Goal: Complete application form: Complete application form

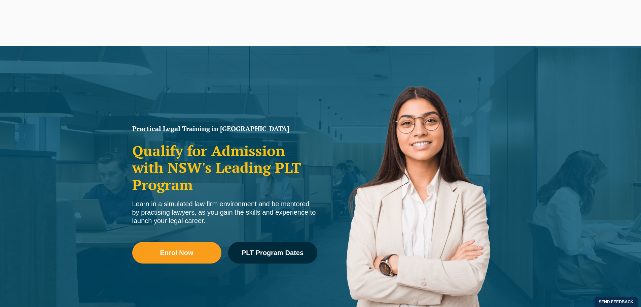
click at [296, 253] on span "PLT Program Dates" at bounding box center [273, 252] width 62 height 7
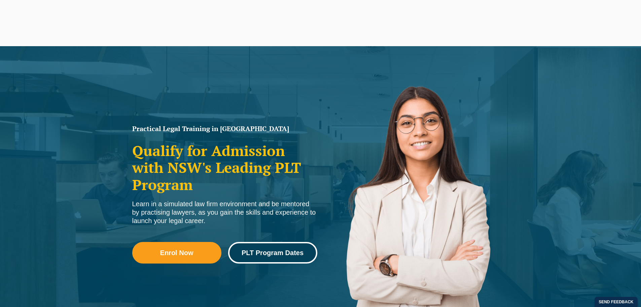
click at [280, 246] on link "PLT Program Dates" at bounding box center [272, 253] width 89 height 22
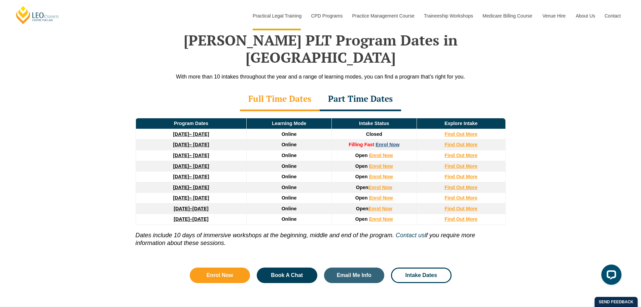
click at [389, 142] on link "Enrol Now" at bounding box center [388, 144] width 24 height 5
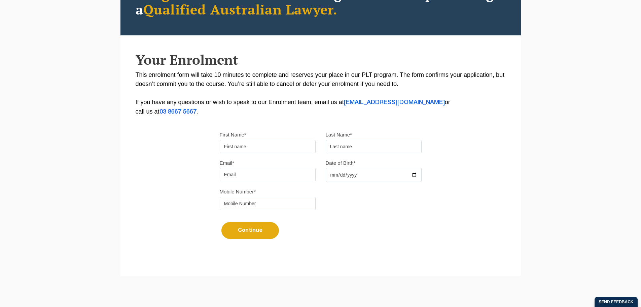
scroll to position [101, 0]
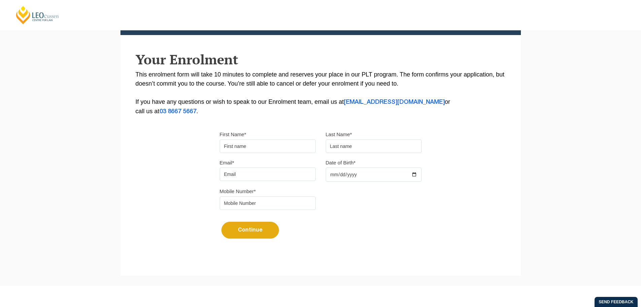
click at [244, 146] on input "First Name*" at bounding box center [268, 145] width 96 height 13
type input "Shannia"
type input "Cathcart"
type input "shanniacathcart25@gmail.com"
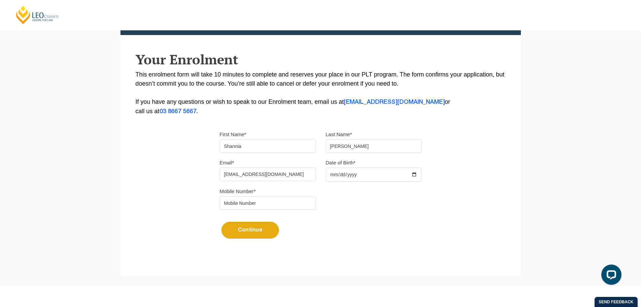
click at [355, 173] on input "Date of Birth*" at bounding box center [374, 174] width 96 height 14
click at [331, 173] on input "Date of Birth*" at bounding box center [374, 174] width 96 height 14
type input "2003-11-25"
click at [302, 200] on body "Leo Cussen Centre for Law Search here Practical Legal Training Our Practical Le…" at bounding box center [320, 52] width 641 height 307
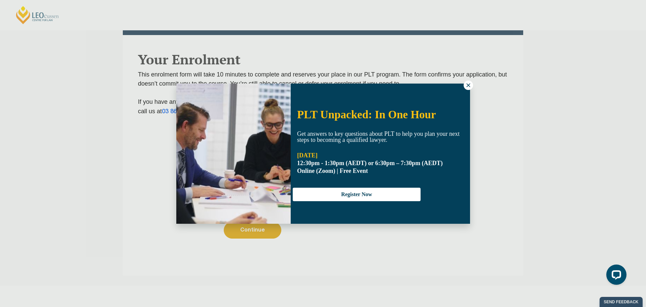
click at [467, 88] on icon at bounding box center [469, 85] width 6 height 6
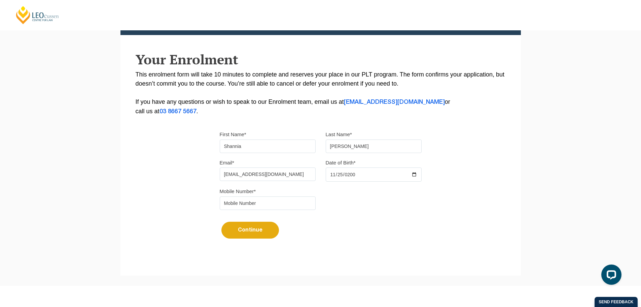
click at [255, 209] on input "tel" at bounding box center [268, 202] width 96 height 13
click at [255, 204] on input "tel" at bounding box center [268, 202] width 96 height 13
type input "0437 331 390"
click at [254, 232] on button "Continue" at bounding box center [251, 230] width 58 height 17
select select
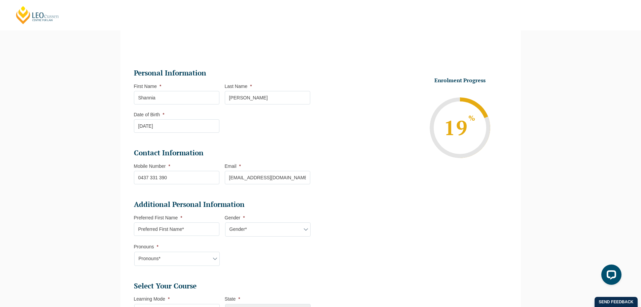
scroll to position [58, 0]
click at [205, 233] on input "Preferred First Name *" at bounding box center [177, 229] width 86 height 13
type input "Shannia"
click at [243, 226] on select "Gender* Male Female Nonbinary Intersex Prefer not to disclose Other" at bounding box center [268, 230] width 86 height 14
select select "[DEMOGRAPHIC_DATA]"
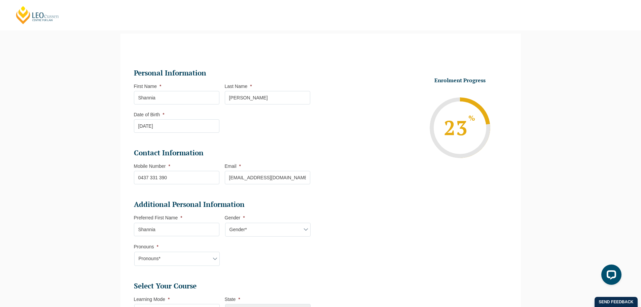
click at [225, 223] on select "Gender* Male Female Nonbinary Intersex Prefer not to disclose Other" at bounding box center [268, 230] width 86 height 14
click at [169, 257] on select "Pronouns* She/Her/Hers He/Him/His They/Them/Theirs Other Prefer not to disclose" at bounding box center [177, 259] width 86 height 14
select select "She/Her/Hers"
click at [134, 252] on select "Pronouns* She/Her/Hers He/Him/His They/Them/Theirs Other Prefer not to disclose" at bounding box center [177, 259] width 86 height 14
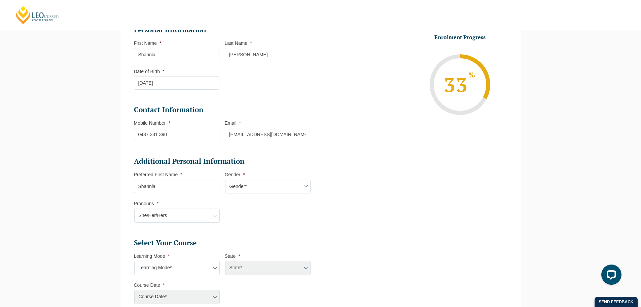
scroll to position [159, 0]
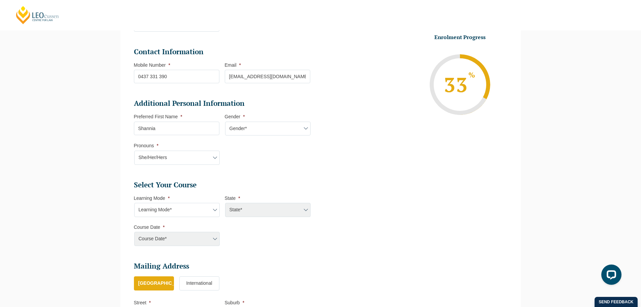
click at [171, 211] on select "Learning Mode* Online Full Time Learning Online Part Time Learning Blended Full…" at bounding box center [177, 210] width 86 height 14
select select "Online Full Time Learning"
click at [134, 203] on select "Learning Mode* Online Full Time Learning Online Part Time Learning Blended Full…" at bounding box center [177, 210] width 86 height 14
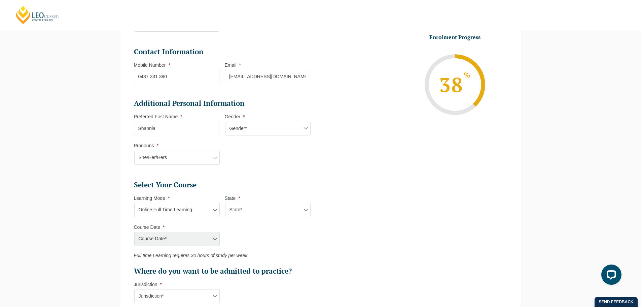
click at [271, 207] on select "State* National (ACT/NSW, VIC, QLD, SA, WA)" at bounding box center [268, 210] width 86 height 14
select select "National ([GEOGRAPHIC_DATA]/[GEOGRAPHIC_DATA], [GEOGRAPHIC_DATA], [GEOGRAPHIC_D…"
click at [225, 203] on select "State* National (ACT/NSW, VIC, QLD, SA, WA)" at bounding box center [268, 210] width 86 height 14
click at [198, 244] on select "Course Date* December 2025 (08-Dec-2025 to 16-May-2026) January 2026 (27-Jan-20…" at bounding box center [177, 239] width 86 height 14
select select "[DATE] ([DATE] to [DATE])"
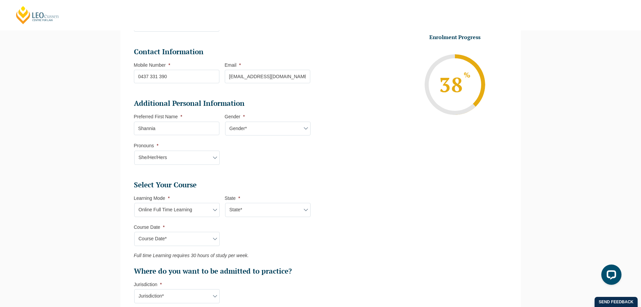
click at [134, 232] on select "Course Date* December 2025 (08-Dec-2025 to 16-May-2026) January 2026 (27-Jan-20…" at bounding box center [177, 239] width 86 height 14
type input "Intake 11 December 2025 FT"
type input "Practical Legal Training (NAT)"
select select "NAT PLT (DEC) 2025 Full Time Online"
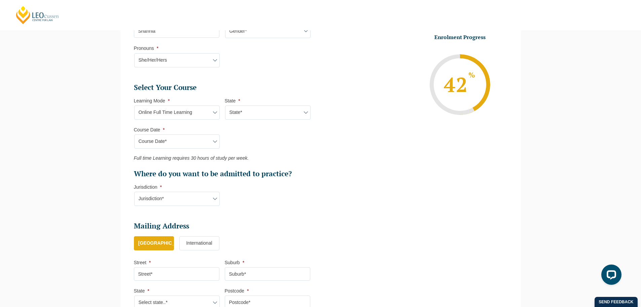
scroll to position [260, 0]
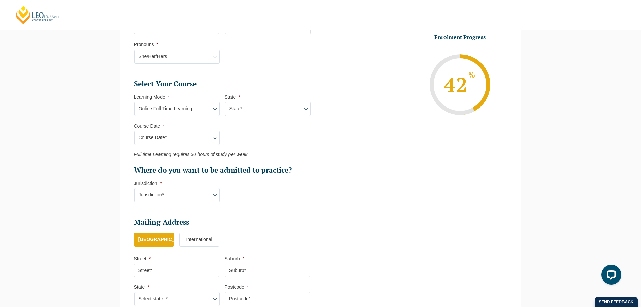
click at [177, 196] on select "Jurisdiction* VIC ACT/NSW SA WA QLD" at bounding box center [177, 195] width 86 height 14
select select "ACT/[GEOGRAPHIC_DATA]"
click at [134, 188] on select "Jurisdiction* VIC ACT/NSW SA WA QLD" at bounding box center [177, 195] width 86 height 14
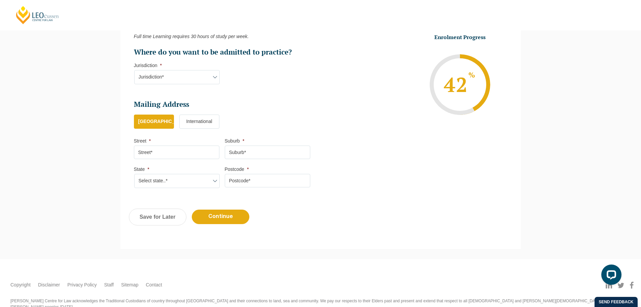
scroll to position [395, 0]
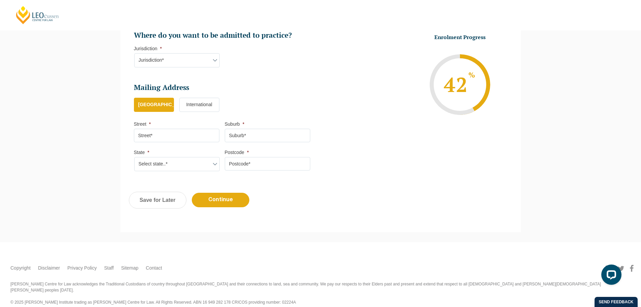
click at [161, 140] on input "Street *" at bounding box center [177, 135] width 86 height 13
type input "18 Grand Meadows Drive"
click at [245, 134] on input "Suburb *" at bounding box center [268, 135] width 86 height 13
type input "North Tamworth"
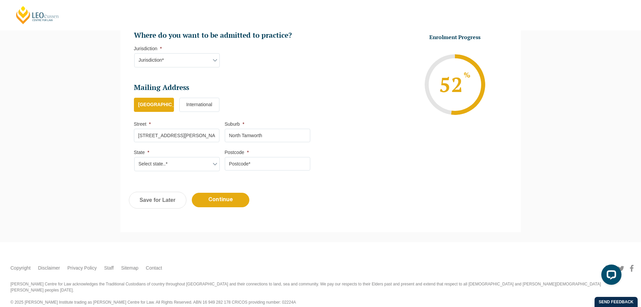
click at [165, 161] on select "Select state..* VIC WA QLD SA NSW NT ACT TAS" at bounding box center [177, 164] width 86 height 14
select select "[GEOGRAPHIC_DATA]"
click at [134, 157] on select "Select state..* VIC WA QLD SA NSW NT ACT TAS" at bounding box center [177, 164] width 86 height 14
click at [239, 168] on input "Postcode *" at bounding box center [268, 163] width 86 height 13
type input "2340"
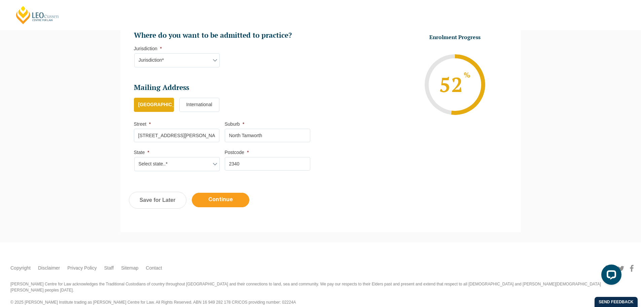
click at [217, 196] on input "Continue" at bounding box center [221, 200] width 58 height 14
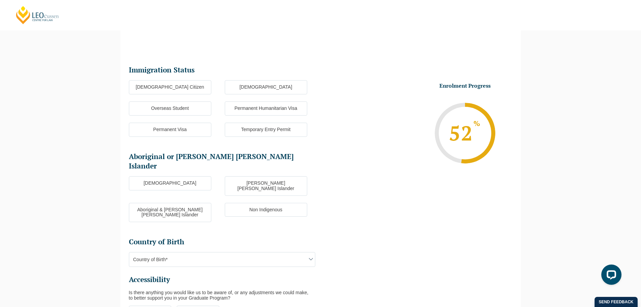
scroll to position [58, 0]
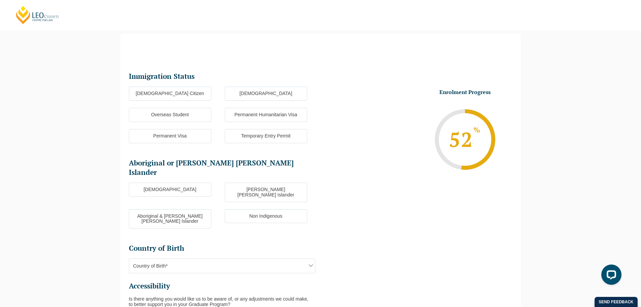
click at [182, 90] on label "[DEMOGRAPHIC_DATA] Citizen" at bounding box center [170, 94] width 82 height 14
click at [0, 0] on input "[DEMOGRAPHIC_DATA] Citizen" at bounding box center [0, 0] width 0 height 0
click at [265, 209] on label "Non Indigenous" at bounding box center [266, 216] width 82 height 14
click at [0, 0] on input "Non Indigenous" at bounding box center [0, 0] width 0 height 0
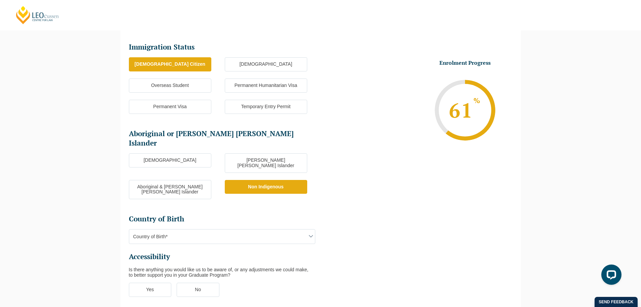
scroll to position [126, 0]
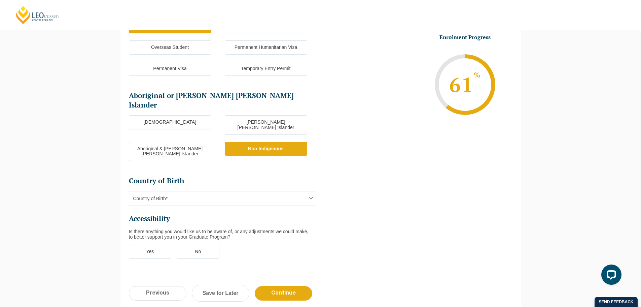
click at [233, 191] on span "Country of Birth*" at bounding box center [222, 198] width 186 height 14
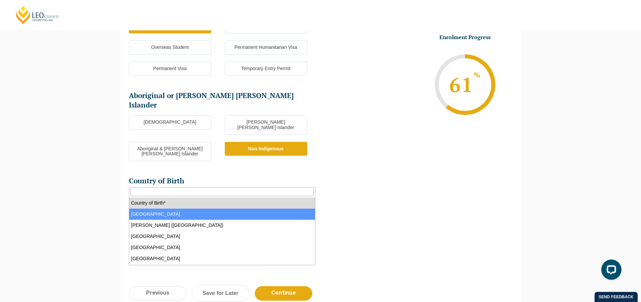
select select "Australia 1101"
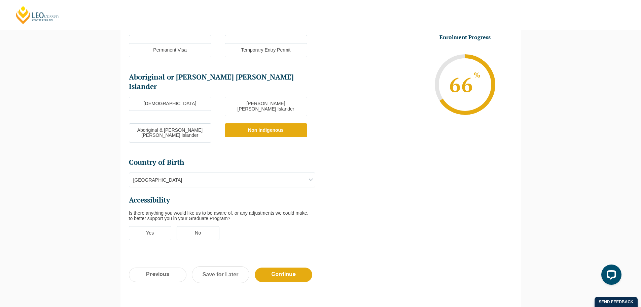
scroll to position [159, 0]
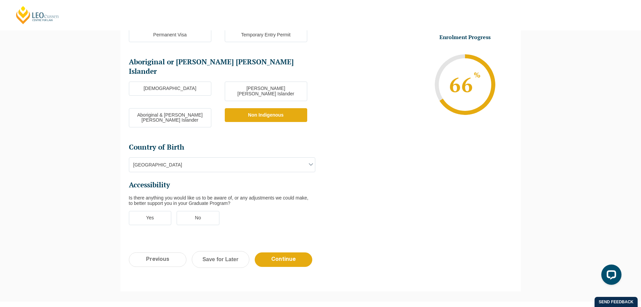
click at [136, 211] on label "Yes" at bounding box center [150, 218] width 43 height 14
click at [0, 0] on input "Yes" at bounding box center [0, 0] width 0 height 0
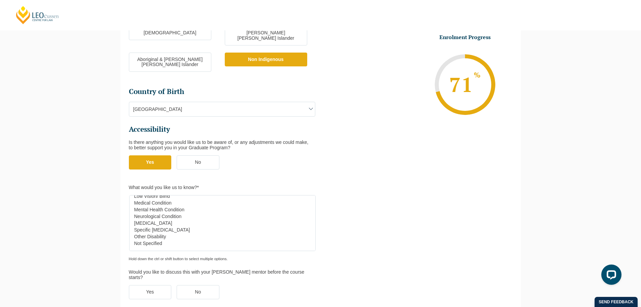
scroll to position [227, 0]
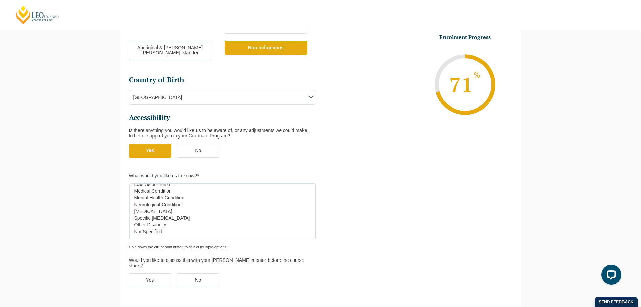
select select "Specific [MEDICAL_DATA]"
click at [175, 214] on option "Specific [MEDICAL_DATA]" at bounding box center [221, 217] width 174 height 7
click at [203, 143] on label "No" at bounding box center [198, 150] width 43 height 14
click at [0, 0] on input "No" at bounding box center [0, 0] width 0 height 0
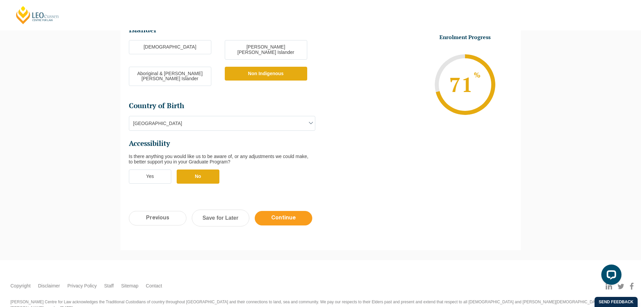
click at [294, 211] on input "Continue" at bounding box center [284, 218] width 58 height 14
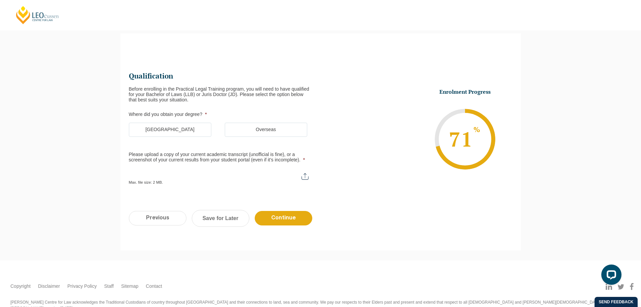
scroll to position [58, 0]
drag, startPoint x: 128, startPoint y: 89, endPoint x: 188, endPoint y: 87, distance: 60.6
click at [183, 90] on div "Qualification Before enrolling in the Practical Legal Training program, you wil…" at bounding box center [321, 124] width 401 height 160
drag, startPoint x: 190, startPoint y: 87, endPoint x: 197, endPoint y: 87, distance: 7.1
click at [191, 87] on div "Before enrolling in the Practical Legal Training program, you will need to have…" at bounding box center [222, 95] width 187 height 16
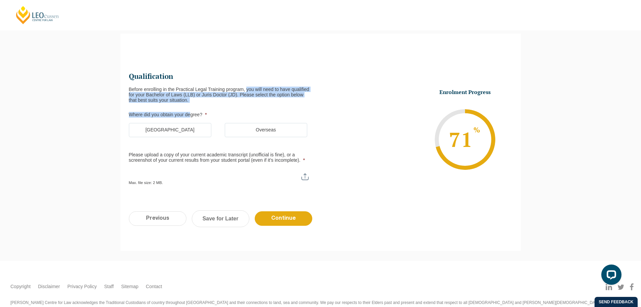
drag, startPoint x: 246, startPoint y: 86, endPoint x: 190, endPoint y: 103, distance: 58.9
click at [190, 103] on ul "Qualification Before enrolling in the Practical Legal Training program, you wil…" at bounding box center [225, 128] width 192 height 113
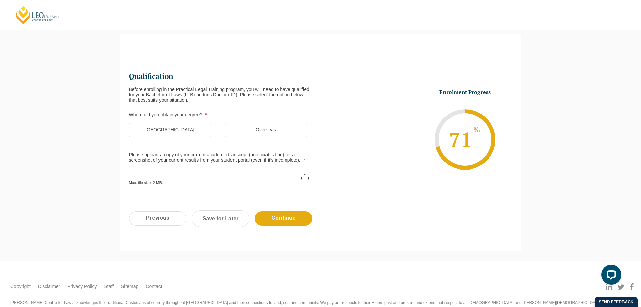
click at [219, 105] on ul "Qualification Before enrolling in the Practical Legal Training program, you wil…" at bounding box center [225, 128] width 192 height 113
click at [181, 133] on label "[GEOGRAPHIC_DATA]" at bounding box center [170, 130] width 82 height 14
click at [0, 0] on input "[GEOGRAPHIC_DATA]" at bounding box center [0, 0] width 0 height 0
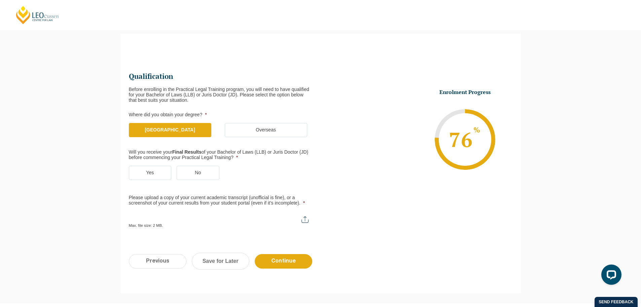
click at [195, 170] on label "No" at bounding box center [198, 173] width 43 height 14
click at [0, 0] on input "No" at bounding box center [0, 0] width 0 height 0
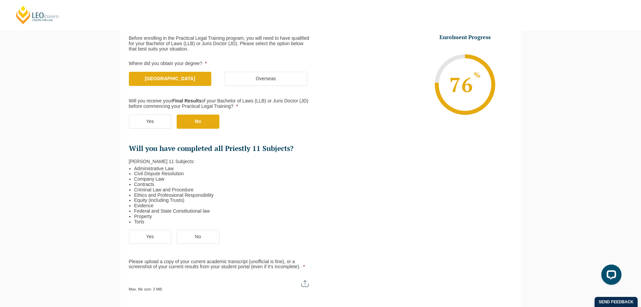
scroll to position [126, 0]
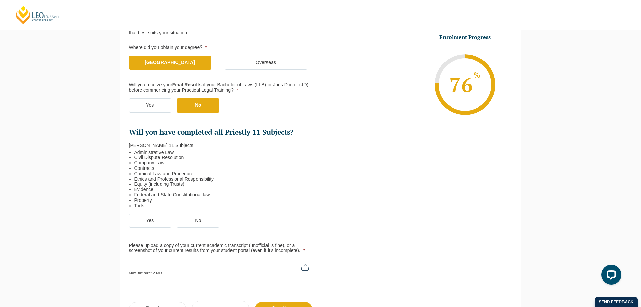
click at [142, 214] on label "Yes" at bounding box center [150, 220] width 43 height 14
click at [0, 0] on input "Yes" at bounding box center [0, 0] width 0 height 0
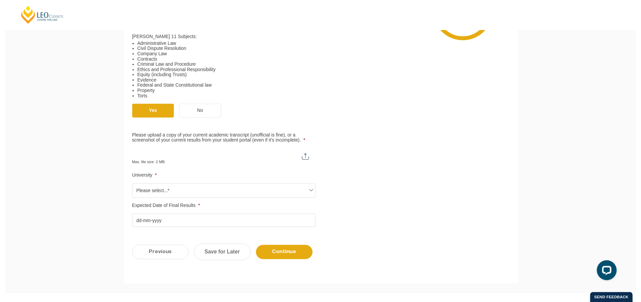
scroll to position [260, 0]
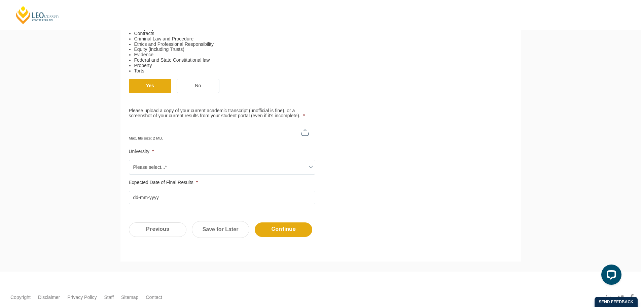
click at [278, 164] on span "Please select...*" at bounding box center [222, 167] width 186 height 14
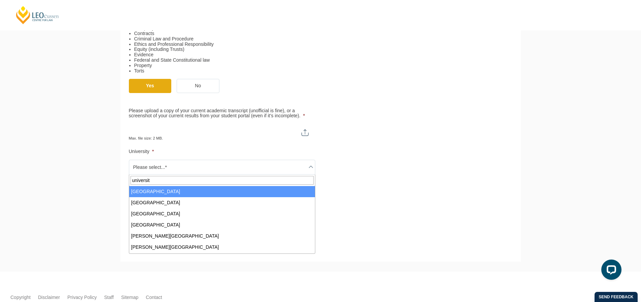
type input "university"
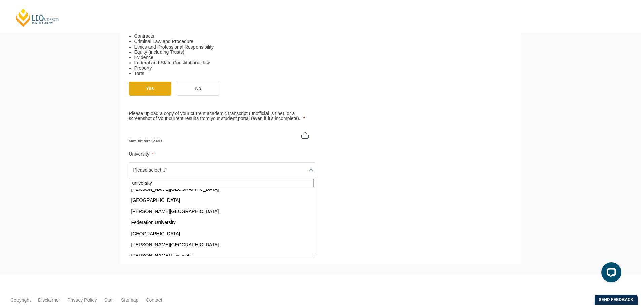
scroll to position [135, 0]
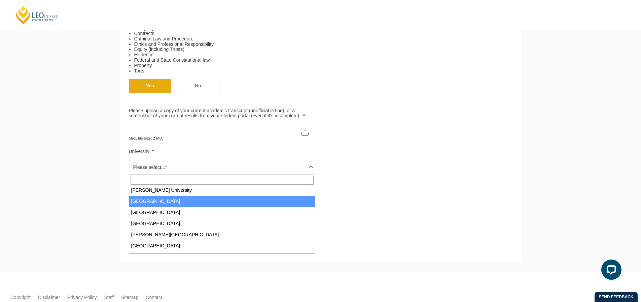
click at [465, 170] on ul "Qualification Before enrolling in the Practical Legal Training program, you wil…" at bounding box center [321, 36] width 384 height 335
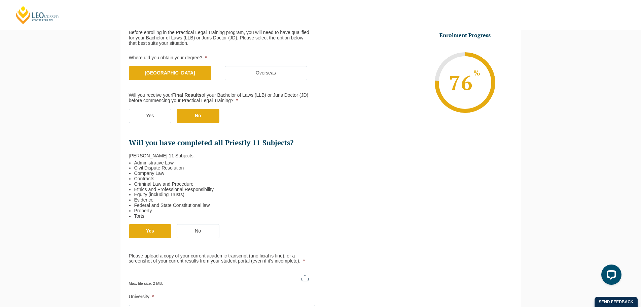
scroll to position [202, 0]
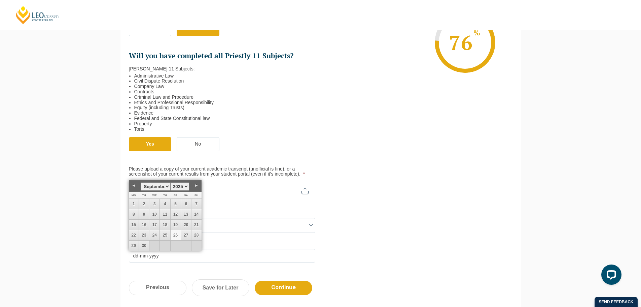
click at [207, 258] on input "Expected Date of Final Results *" at bounding box center [222, 255] width 187 height 13
click at [39, 76] on div "Please note that your information is saved on our server as you enter it. Congr…" at bounding box center [320, 105] width 641 height 450
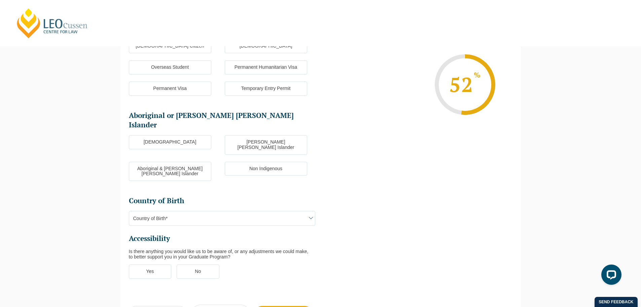
scroll to position [0, 0]
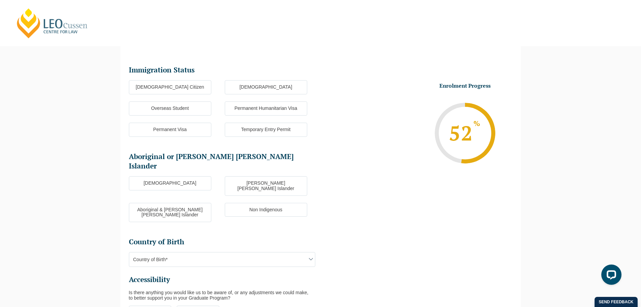
select select
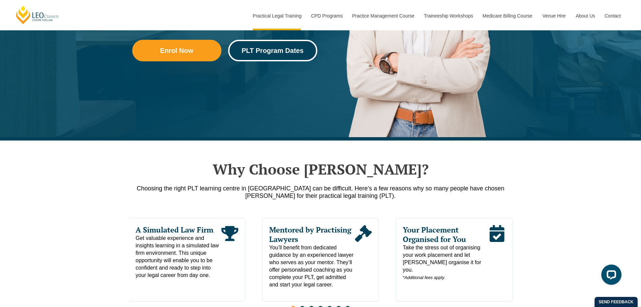
click at [285, 48] on span "PLT Program Dates" at bounding box center [273, 50] width 62 height 7
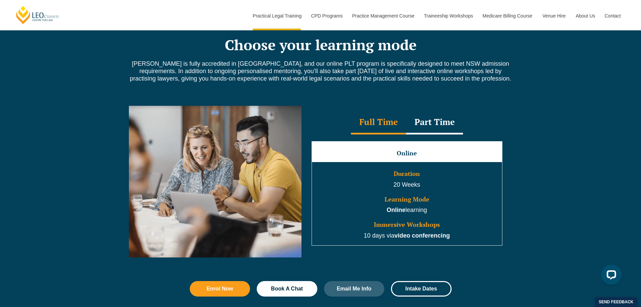
scroll to position [500, 0]
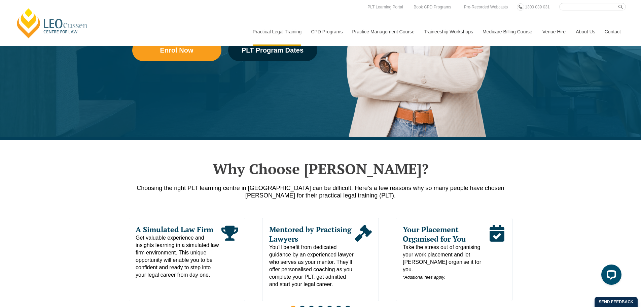
scroll to position [202, 0]
